Goal: Task Accomplishment & Management: Use online tool/utility

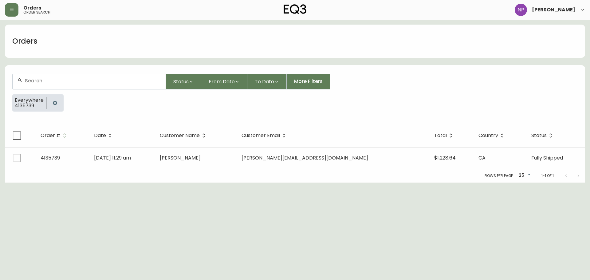
click at [75, 85] on div at bounding box center [89, 81] width 153 height 15
type input "7"
click at [12, 9] on icon "button" at bounding box center [12, 10] width 4 height 2
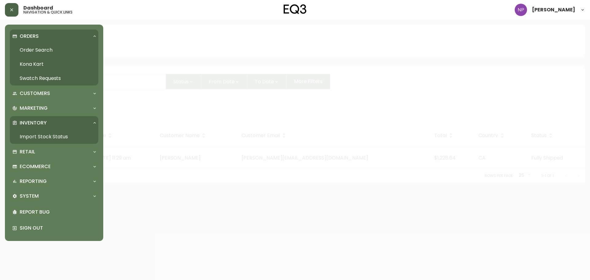
click at [42, 134] on link "Import Stock Status" at bounding box center [54, 137] width 89 height 14
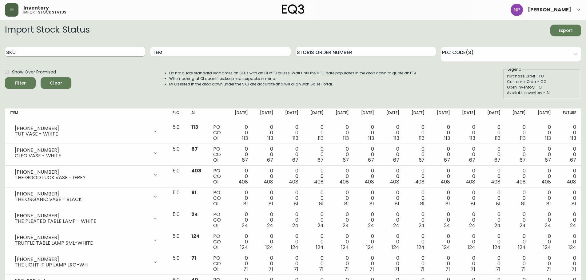
click at [99, 50] on input "SKU" at bounding box center [75, 52] width 140 height 10
click at [5, 77] on button "Filter" at bounding box center [20, 83] width 31 height 12
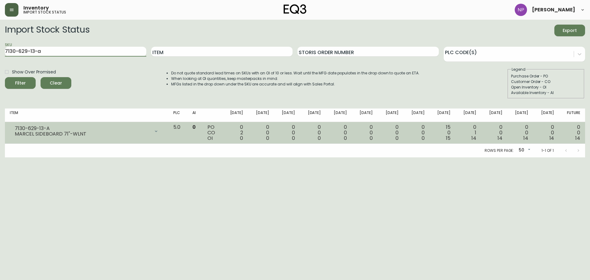
click at [159, 131] on icon at bounding box center [156, 131] width 5 height 5
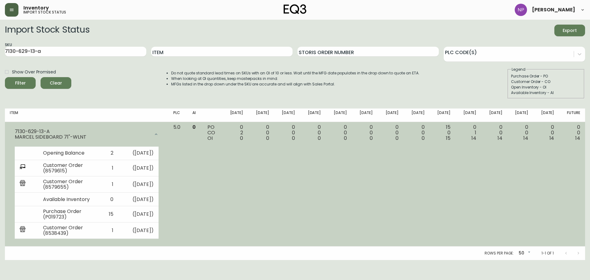
click at [162, 131] on div at bounding box center [156, 134] width 12 height 12
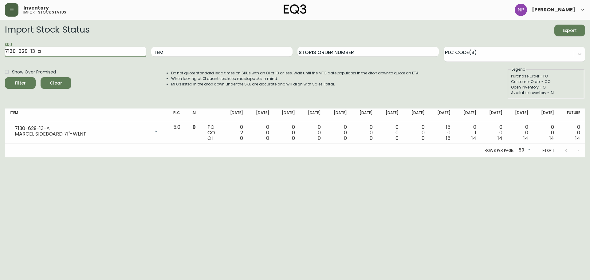
drag, startPoint x: 62, startPoint y: 53, endPoint x: 0, endPoint y: 51, distance: 61.8
click at [0, 51] on main "Import Stock Status Export SKU 7130-629-13-a Item Storis Order Number PLC Code(…" at bounding box center [295, 89] width 590 height 138
click at [5, 77] on button "Filter" at bounding box center [20, 83] width 31 height 12
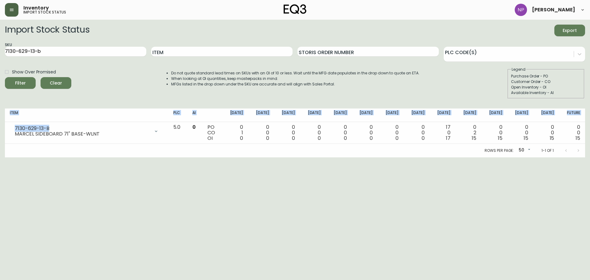
drag, startPoint x: 49, startPoint y: 128, endPoint x: 0, endPoint y: 126, distance: 48.9
click at [0, 126] on main "Import Stock Status Export SKU 7130-629-13-b Item Storis Order Number PLC Code(…" at bounding box center [295, 89] width 590 height 138
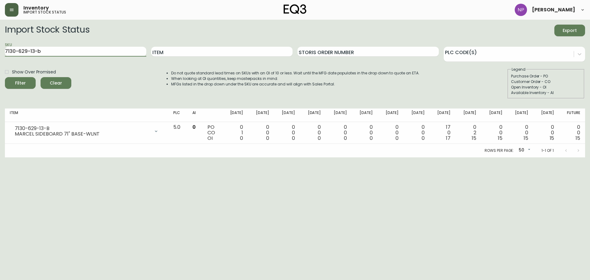
drag, startPoint x: 61, startPoint y: 50, endPoint x: 0, endPoint y: 42, distance: 61.1
click at [0, 42] on main "Import Stock Status Export SKU 7130-629-13-b Item Storis Order Number PLC Code(…" at bounding box center [295, 89] width 590 height 138
type input "7"
type input "[PHONE_NUMBER]"
click at [5, 77] on button "Filter" at bounding box center [20, 83] width 31 height 12
